Goal: Task Accomplishment & Management: Use online tool/utility

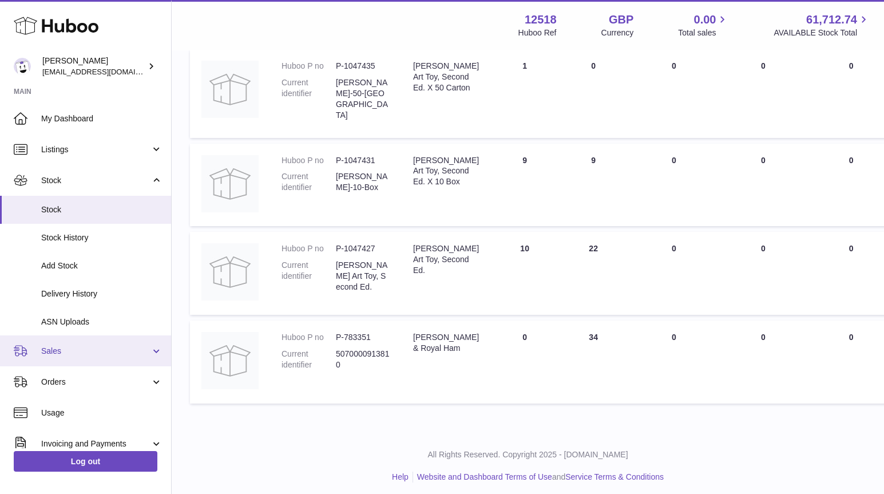
click at [70, 360] on link "Sales" at bounding box center [85, 350] width 171 height 31
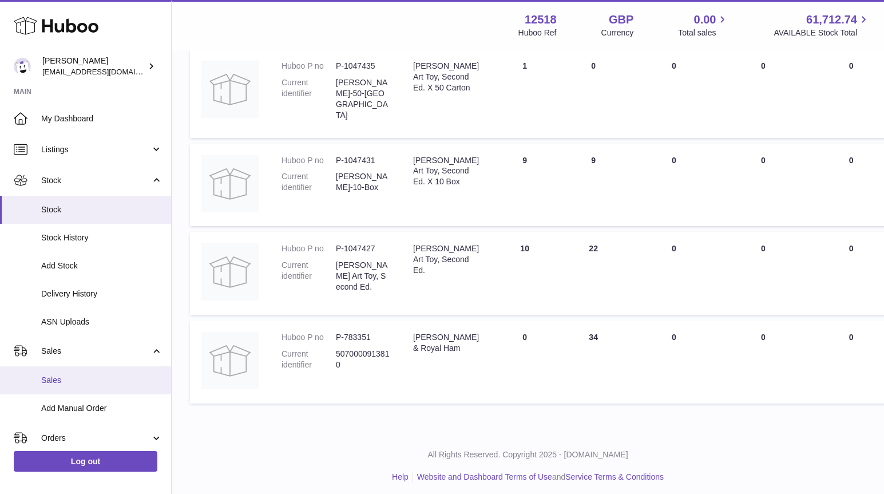
click at [67, 378] on span "Sales" at bounding box center [101, 380] width 121 height 11
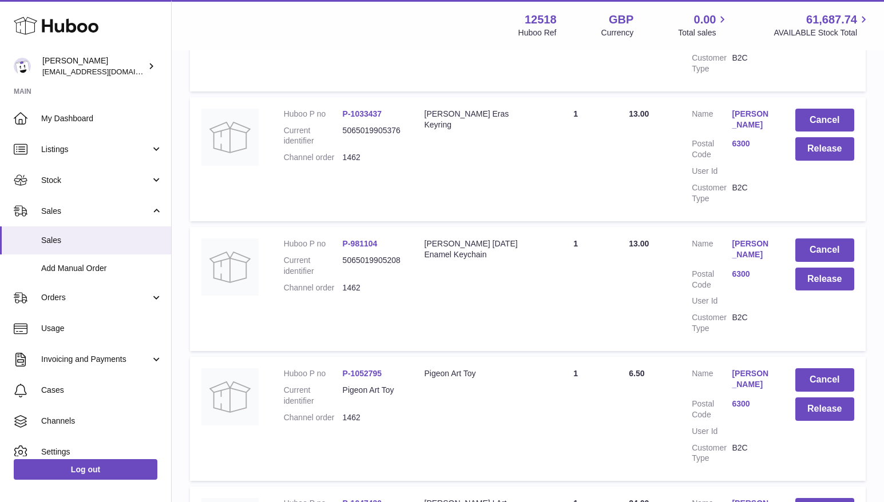
scroll to position [317, 0]
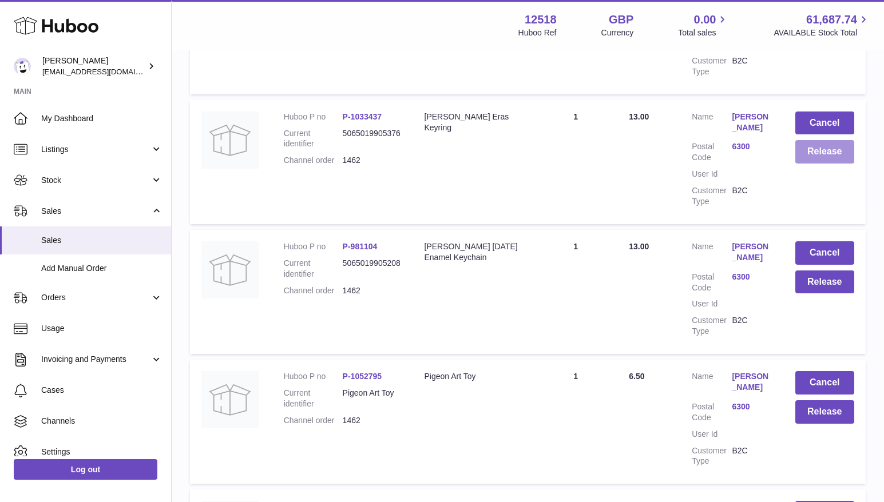
click at [835, 152] on button "Release" at bounding box center [824, 151] width 59 height 23
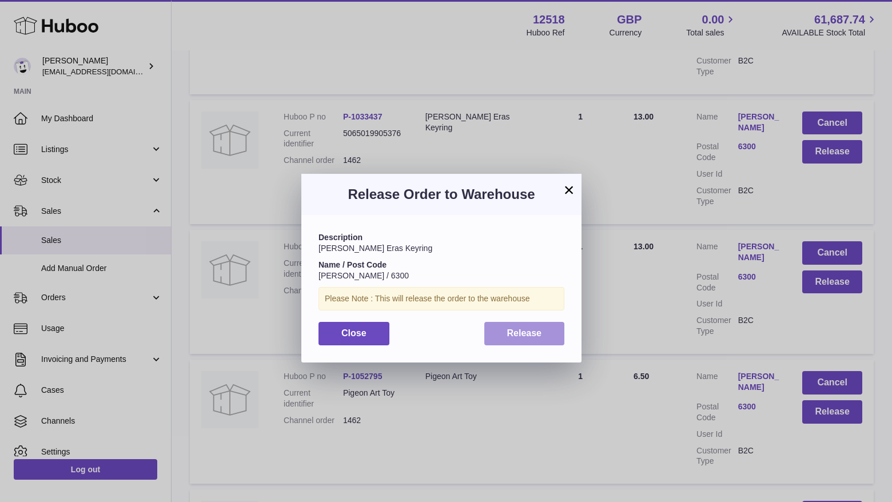
drag, startPoint x: 538, startPoint y: 343, endPoint x: 551, endPoint y: 340, distance: 14.0
click at [538, 343] on button "Release" at bounding box center [525, 333] width 81 height 23
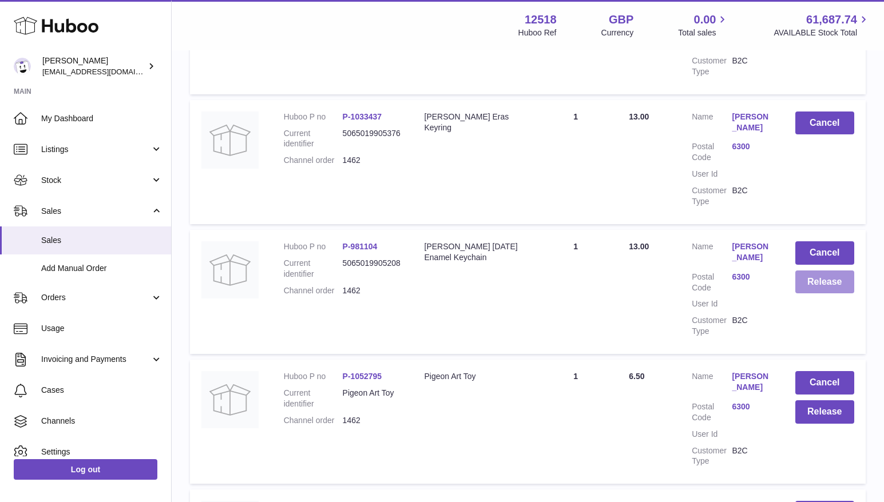
click at [815, 281] on button "Release" at bounding box center [824, 282] width 59 height 23
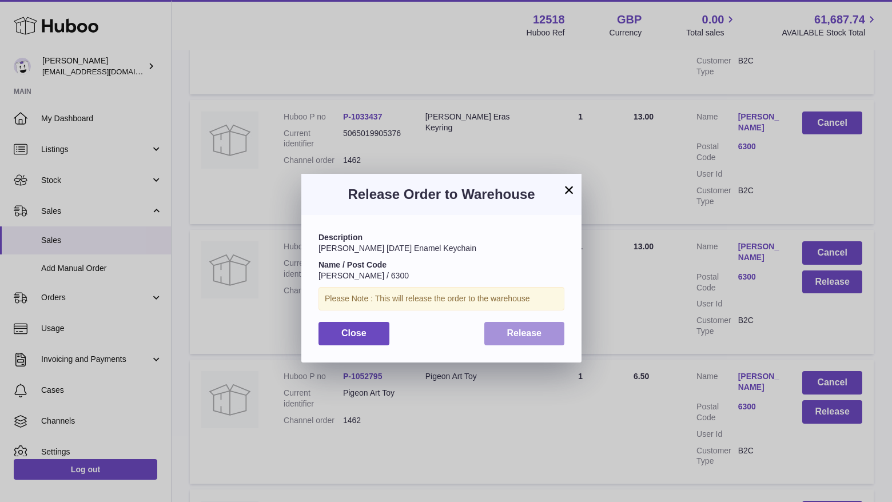
click at [532, 333] on span "Release" at bounding box center [524, 333] width 35 height 10
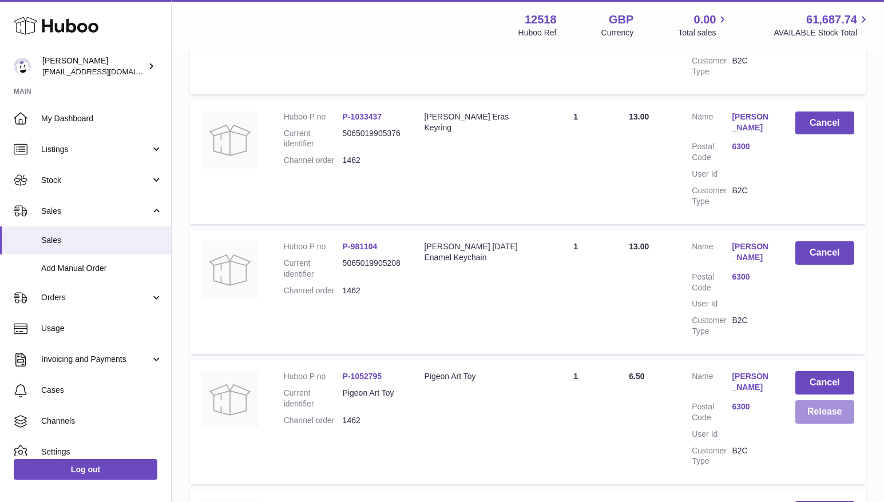
click at [817, 407] on button "Release" at bounding box center [824, 411] width 59 height 23
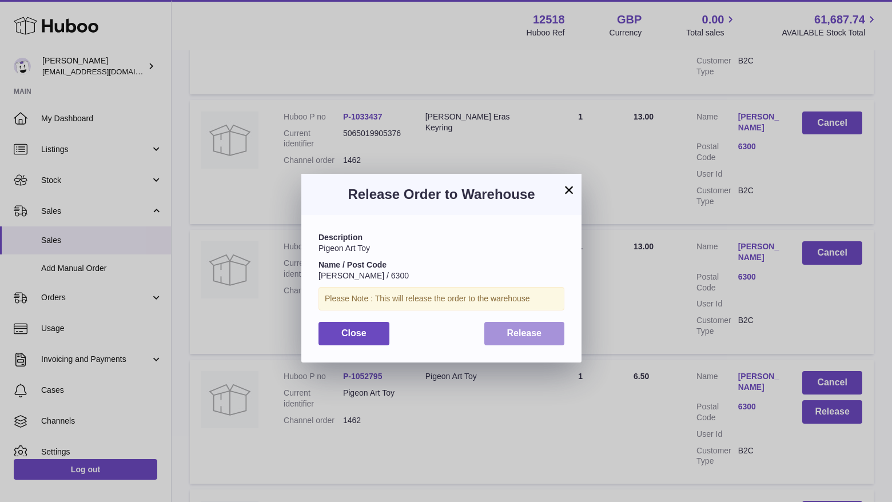
click at [533, 325] on button "Release" at bounding box center [525, 333] width 81 height 23
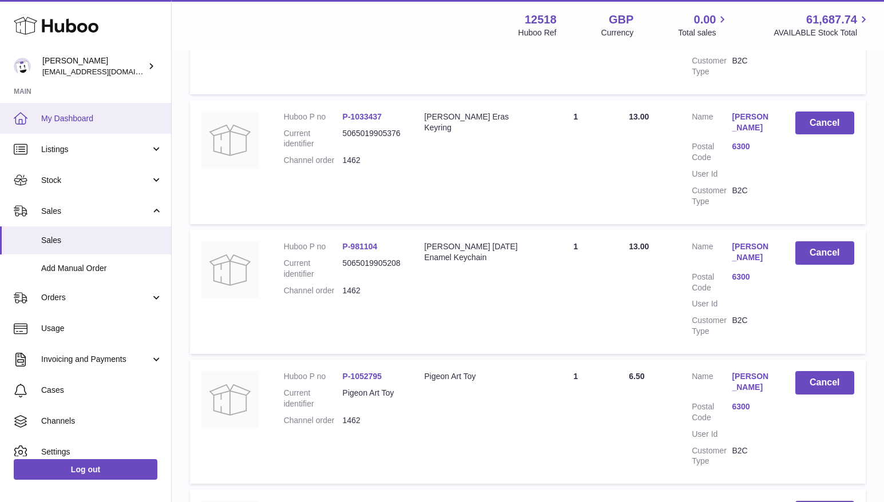
click at [76, 118] on span "My Dashboard" at bounding box center [101, 118] width 121 height 11
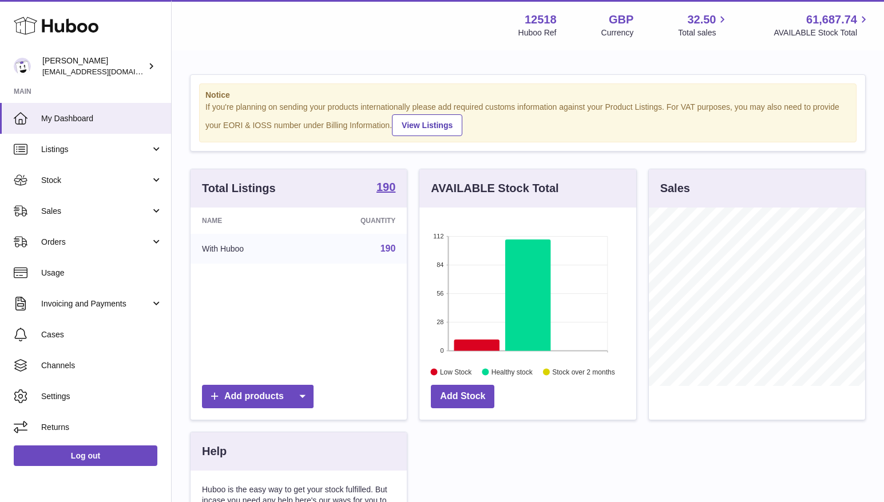
scroll to position [178, 216]
drag, startPoint x: 66, startPoint y: 208, endPoint x: 55, endPoint y: 217, distance: 14.7
click at [55, 212] on span "Sales" at bounding box center [95, 211] width 109 height 11
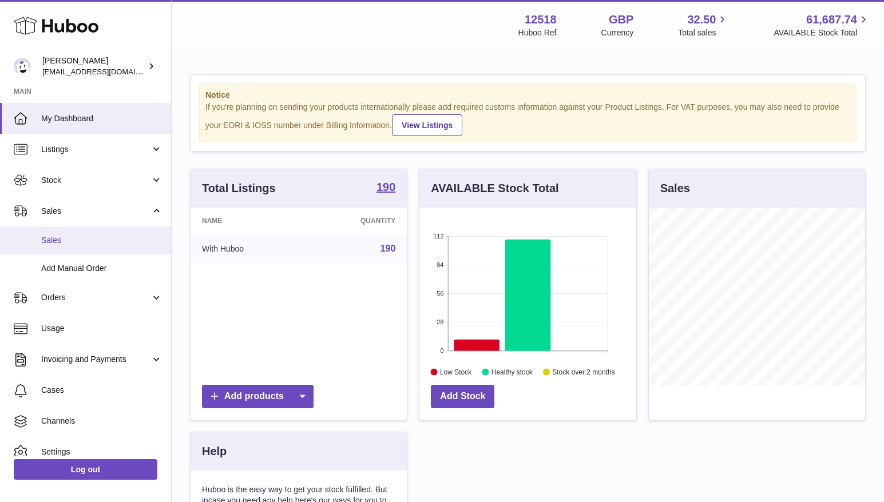
click at [57, 239] on span "Sales" at bounding box center [101, 240] width 121 height 11
